Goal: Task Accomplishment & Management: Manage account settings

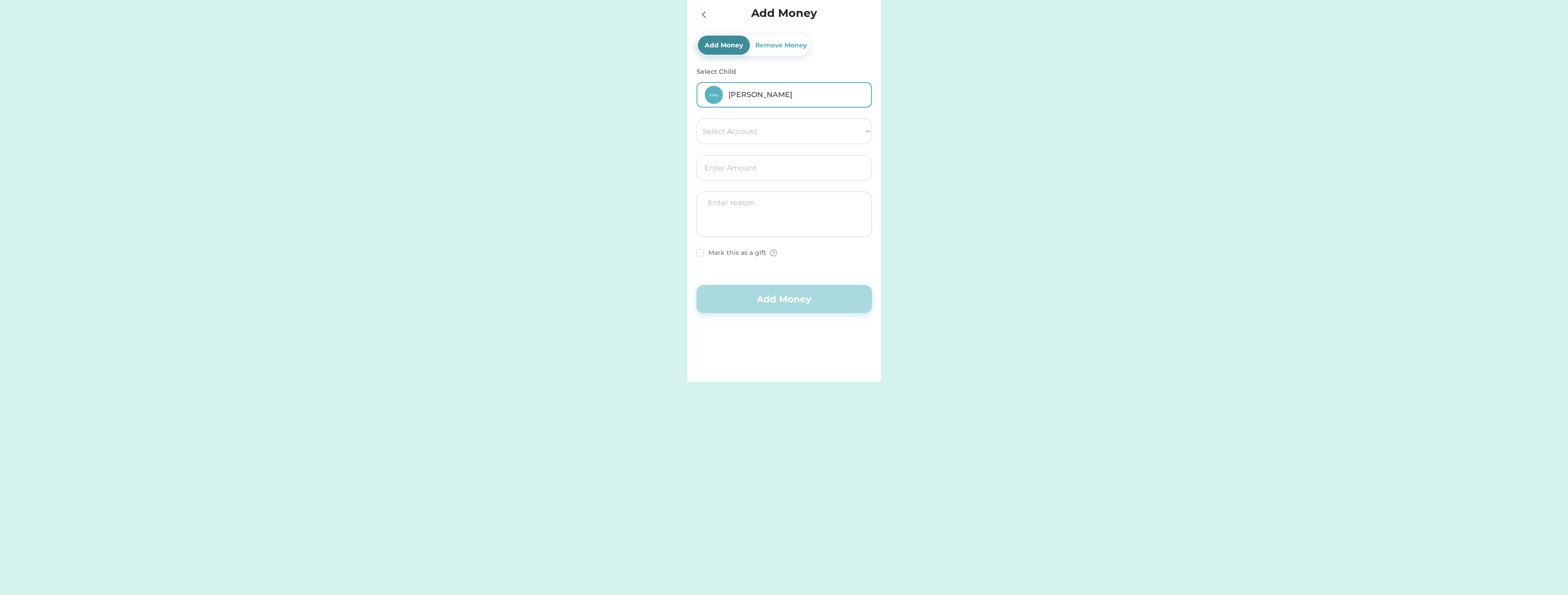
click at [706, 12] on icon at bounding box center [704, 15] width 11 height 11
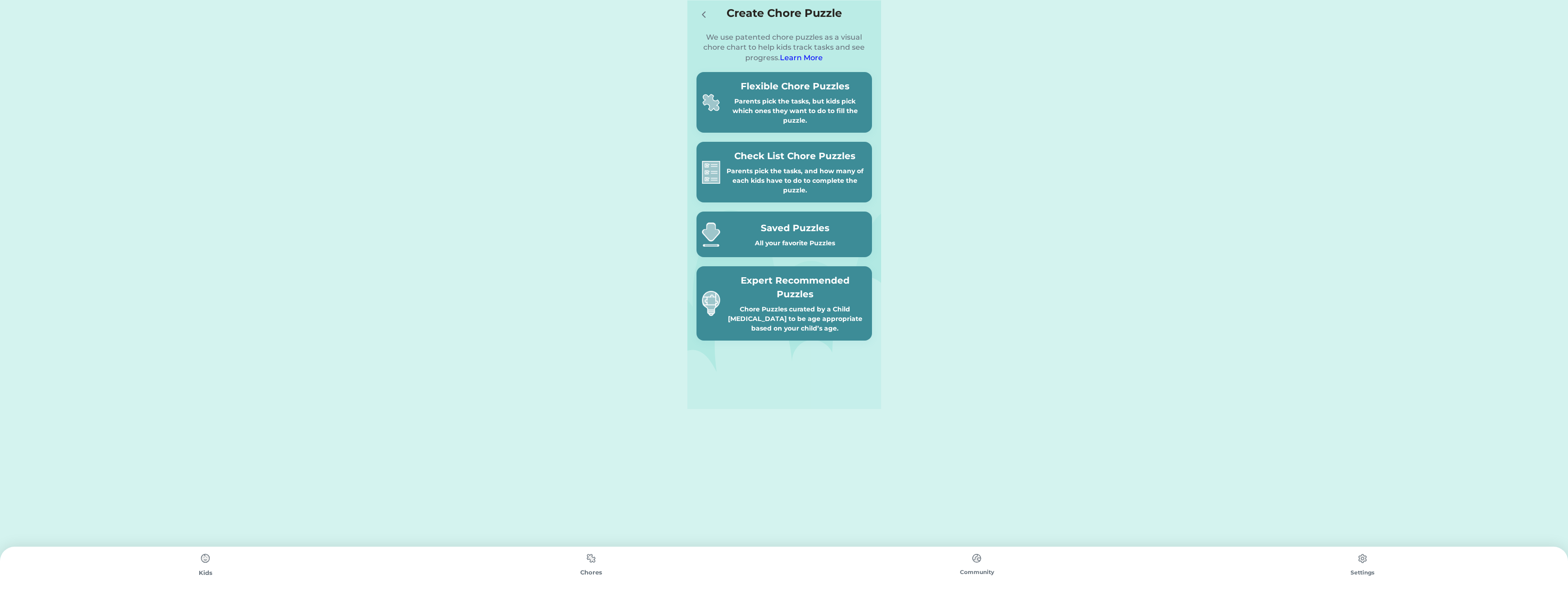
click at [760, 98] on div "Parents pick the tasks, but kids pick which ones they want to do to fill the pu…" at bounding box center [795, 111] width 142 height 29
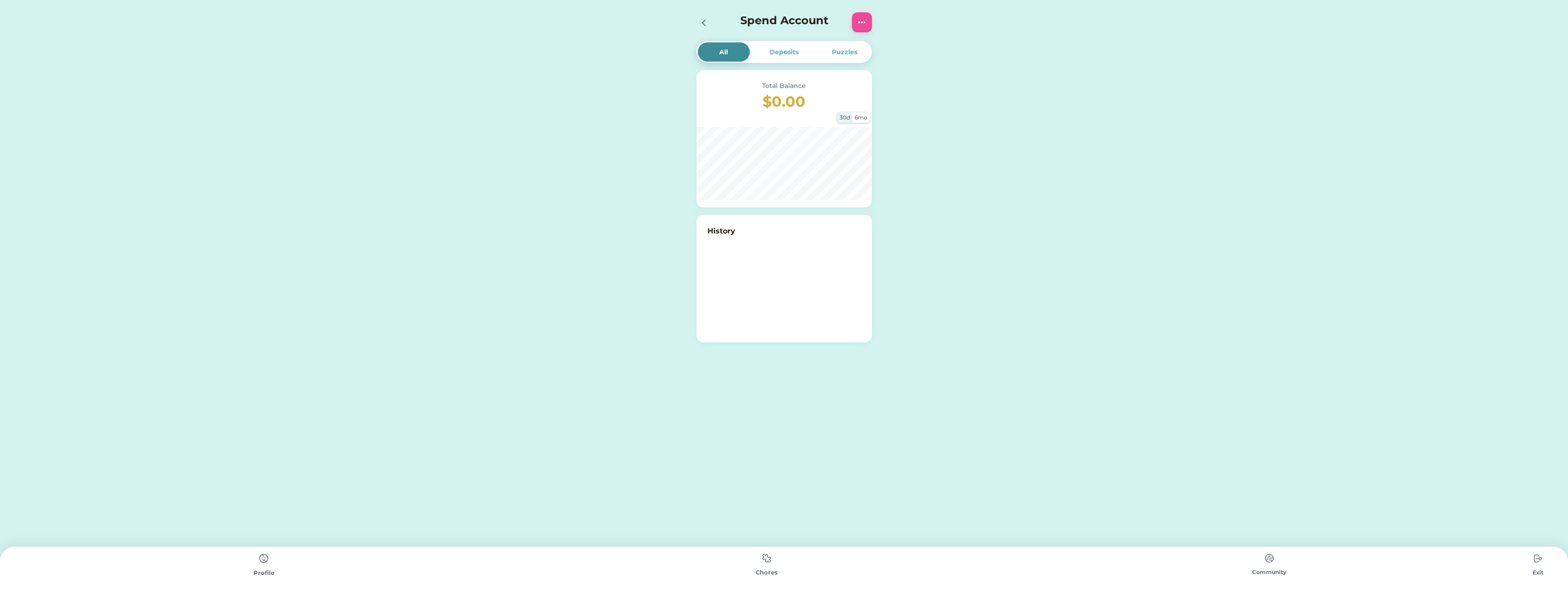
click at [859, 19] on img at bounding box center [862, 23] width 11 height 11
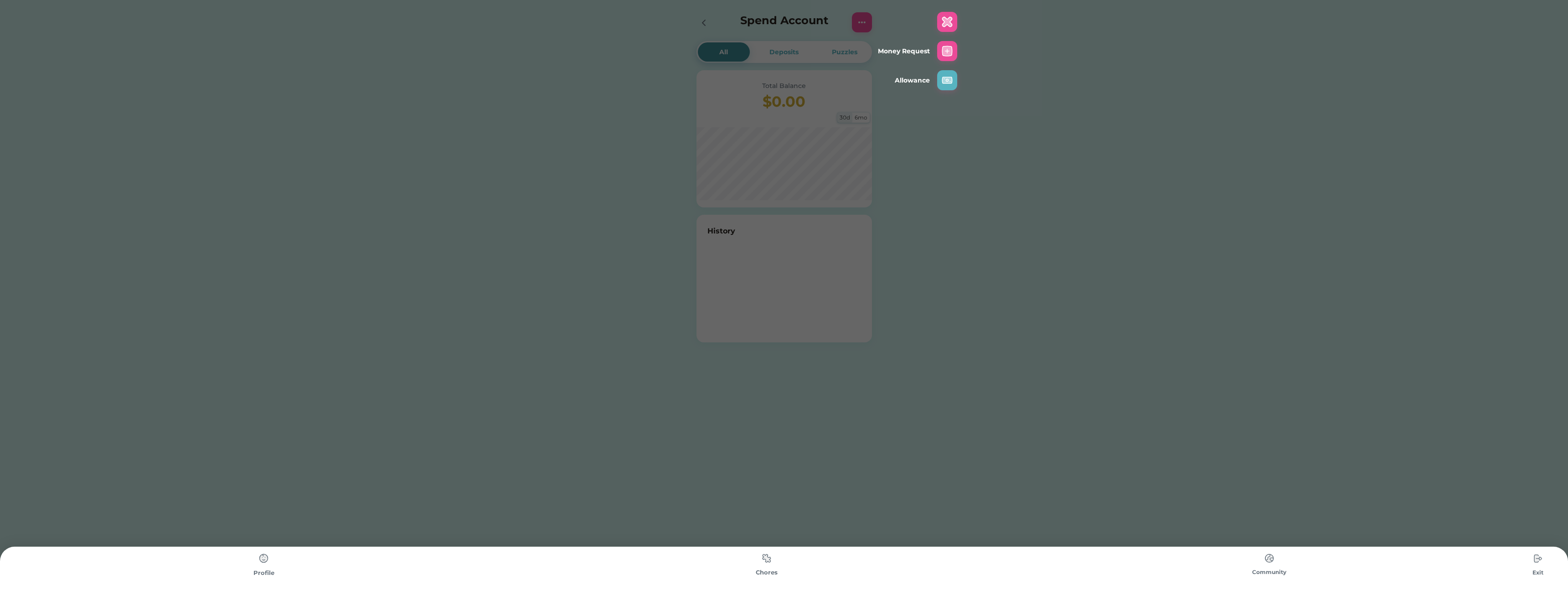
click at [945, 80] on img at bounding box center [947, 80] width 11 height 11
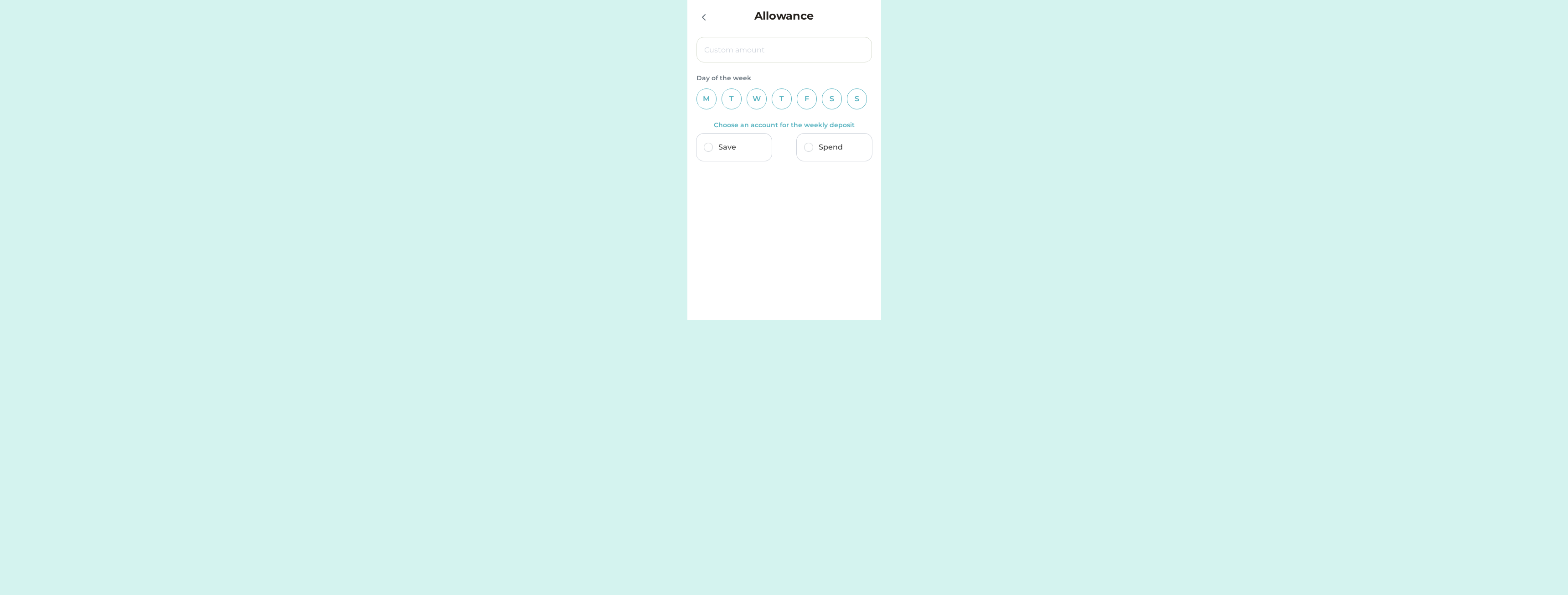
click at [732, 96] on div "T" at bounding box center [731, 99] width 20 height 21
drag, startPoint x: 810, startPoint y: 100, endPoint x: 786, endPoint y: 67, distance: 40.8
click at [810, 101] on div "F" at bounding box center [807, 99] width 20 height 21
click at [825, 94] on div "S" at bounding box center [831, 99] width 20 height 21
click at [824, 98] on div "S" at bounding box center [831, 99] width 20 height 21
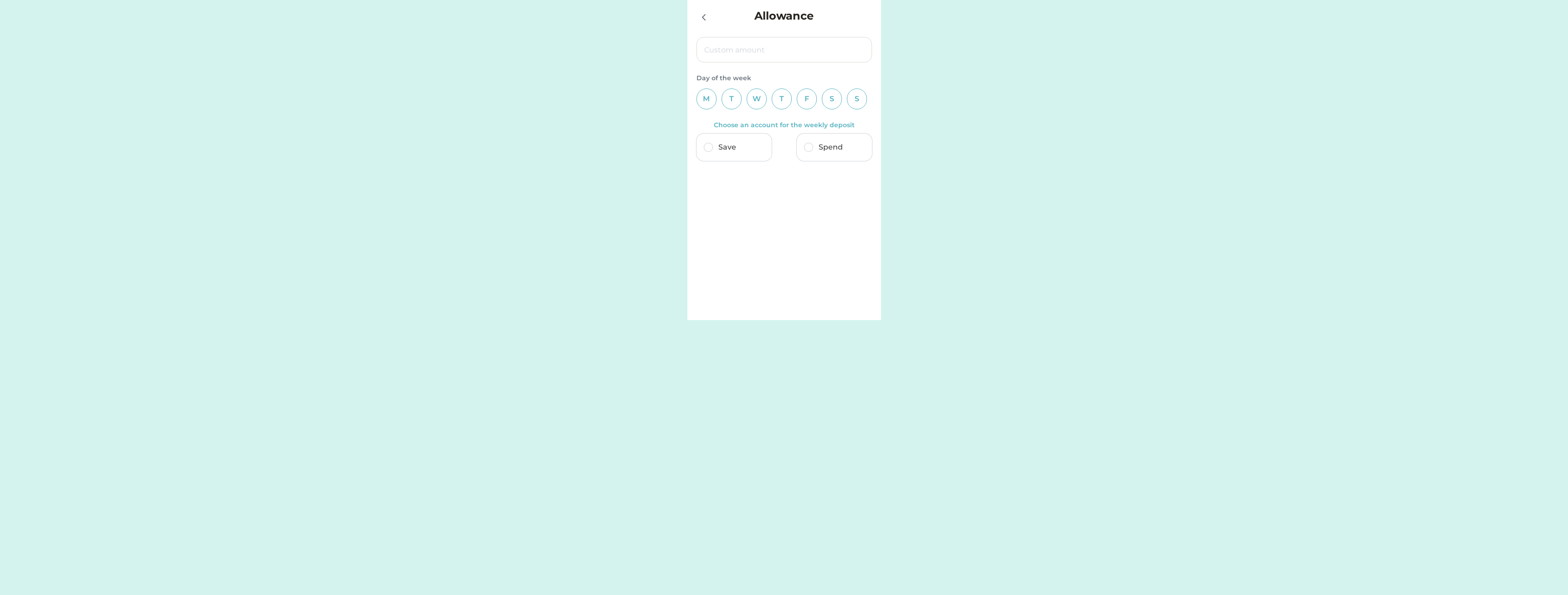
click at [715, 147] on div "Save" at bounding box center [734, 147] width 75 height 27
click at [806, 146] on img at bounding box center [808, 147] width 9 height 9
click at [757, 150] on div "Save" at bounding box center [734, 147] width 75 height 27
